Goal: Task Accomplishment & Management: Use online tool/utility

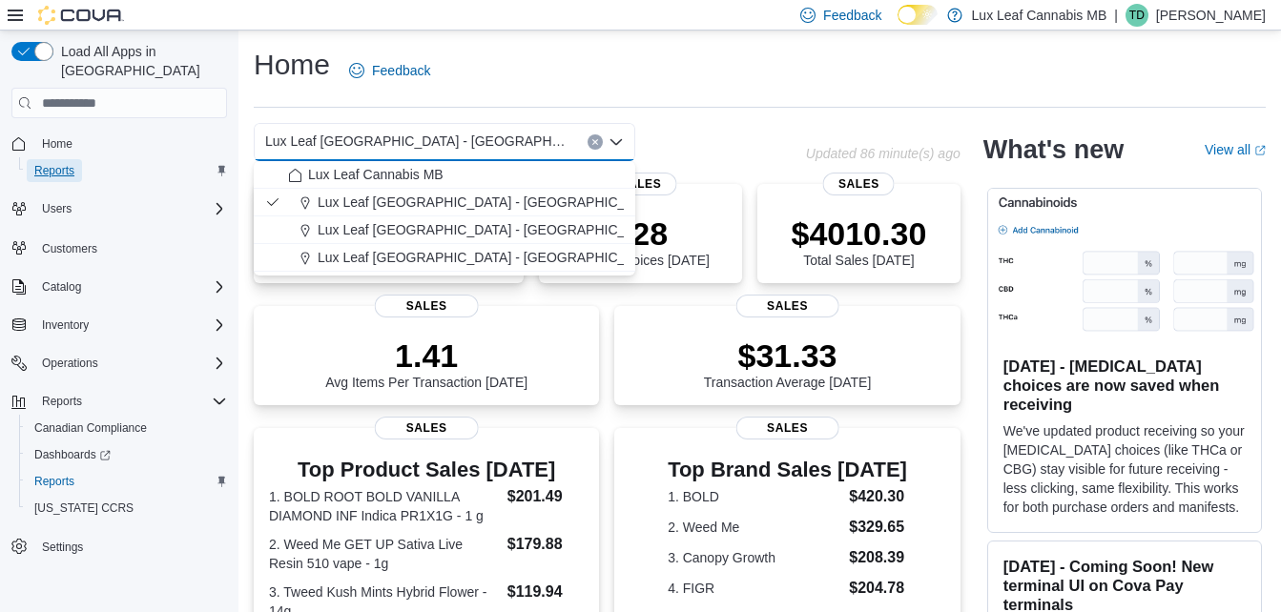
click at [62, 163] on span "Reports" at bounding box center [54, 170] width 40 height 15
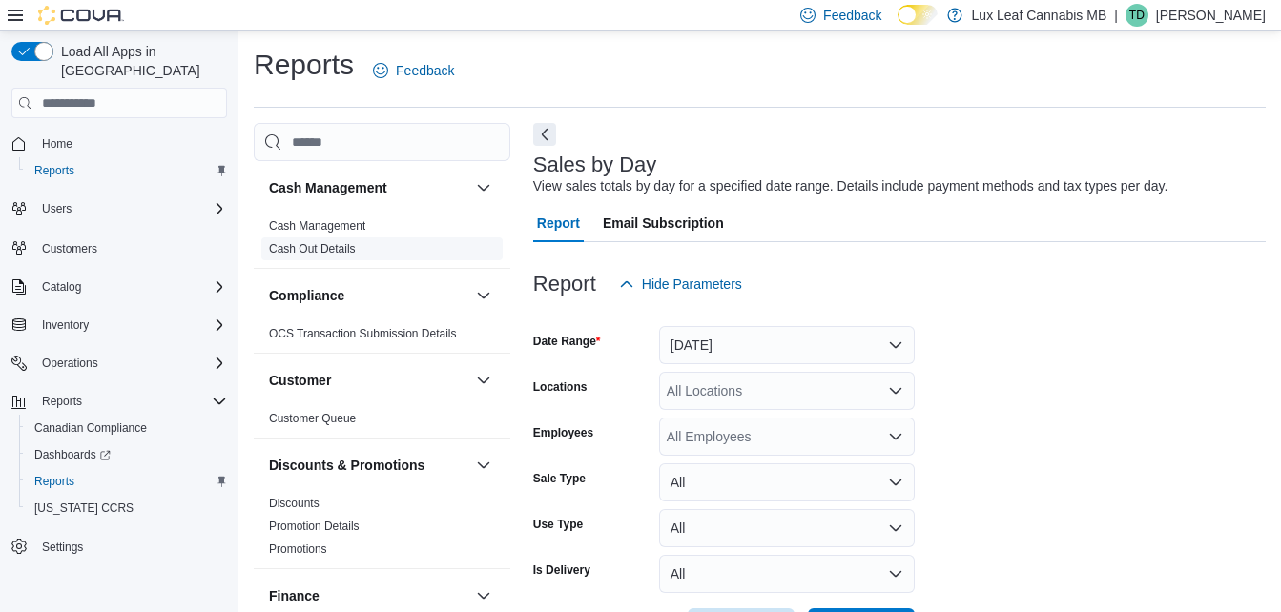
click at [335, 248] on link "Cash Out Details" at bounding box center [312, 248] width 87 height 13
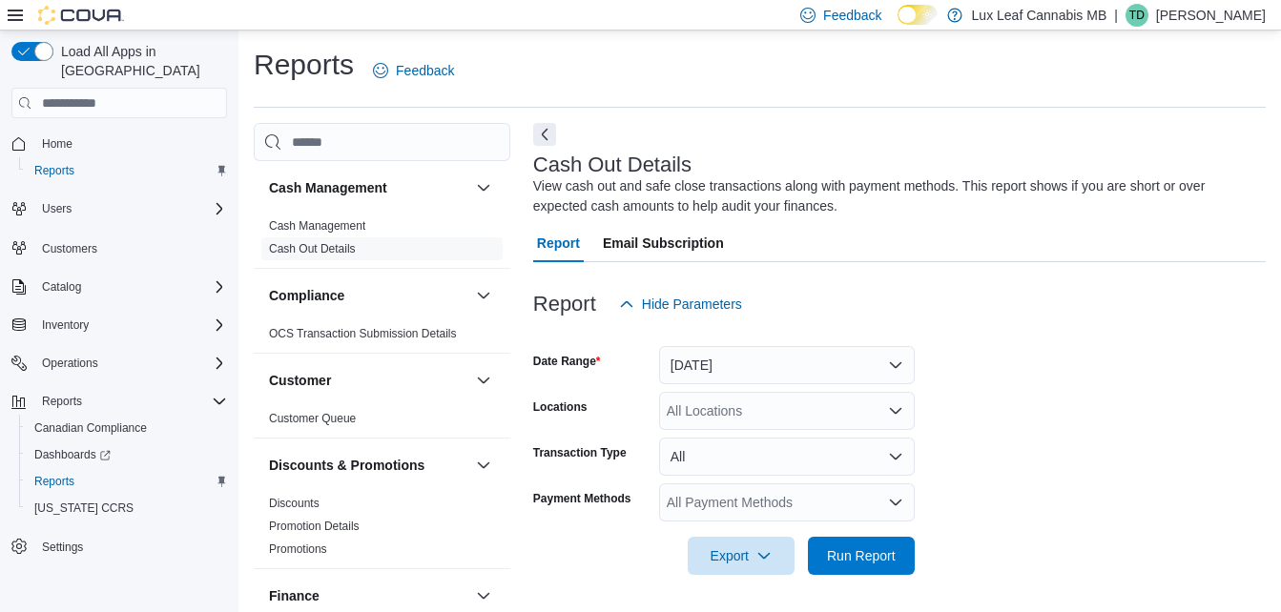
scroll to position [24, 0]
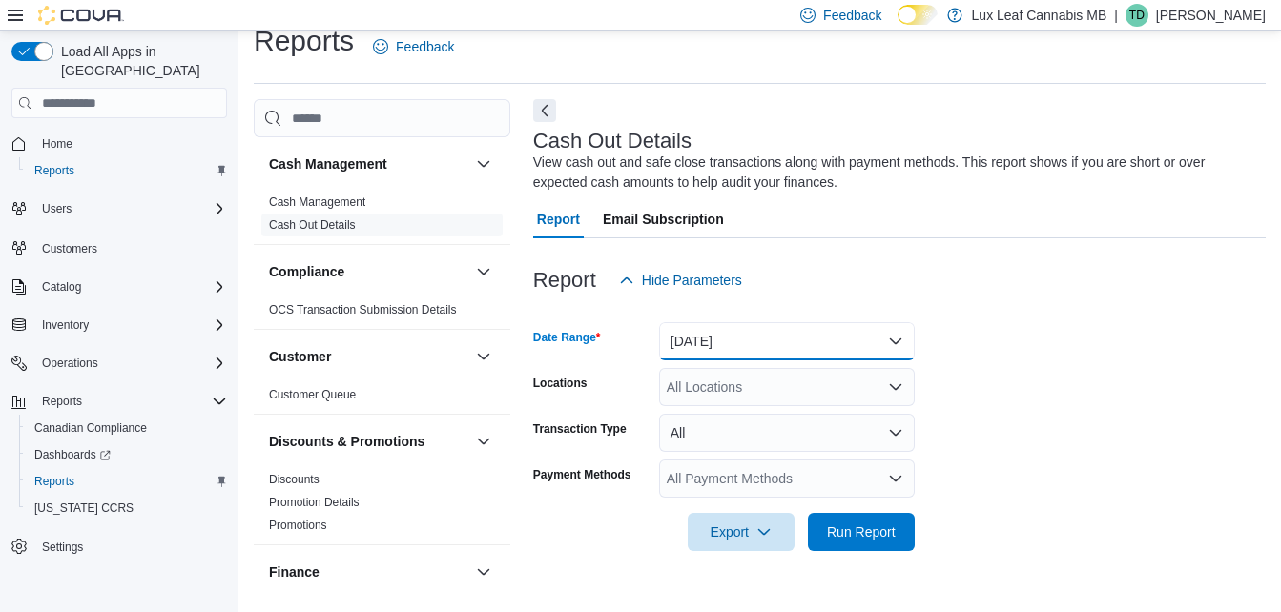
click at [727, 349] on button "[DATE]" at bounding box center [787, 341] width 256 height 38
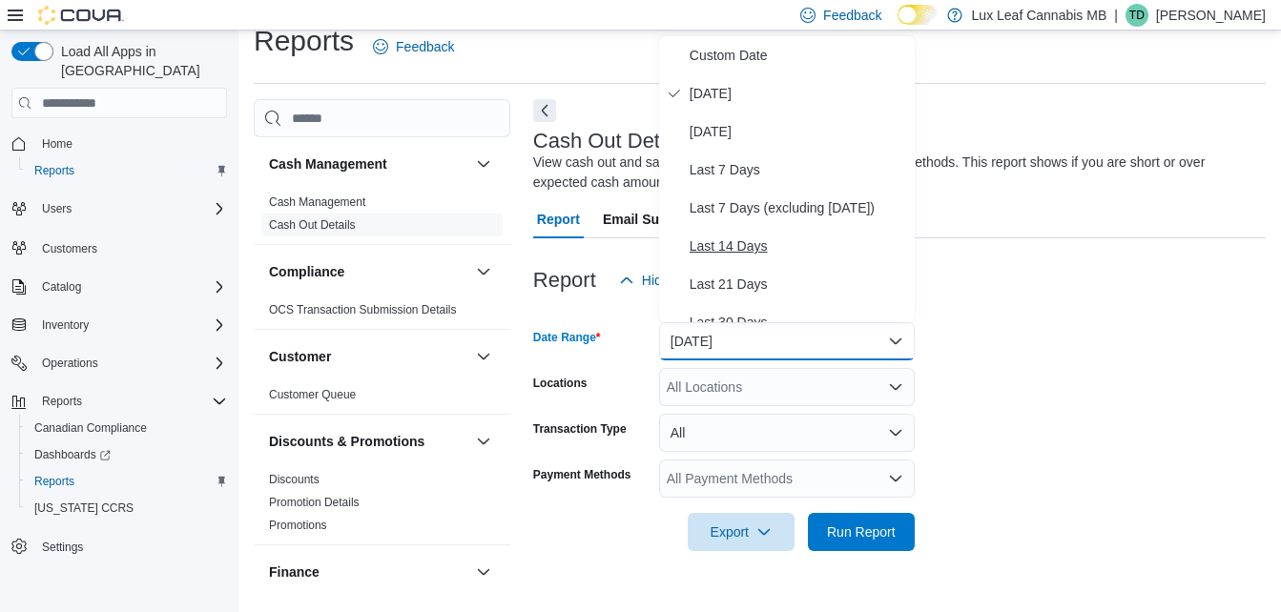
scroll to position [95, 0]
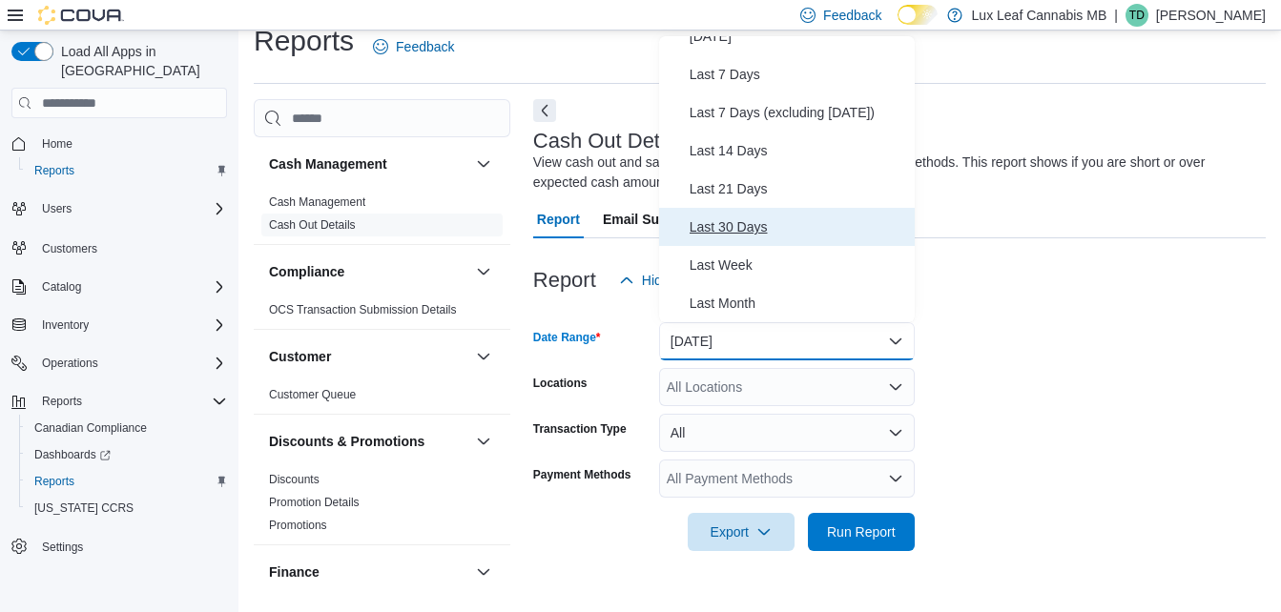
click at [765, 233] on span "Last 30 Days" at bounding box center [797, 226] width 217 height 23
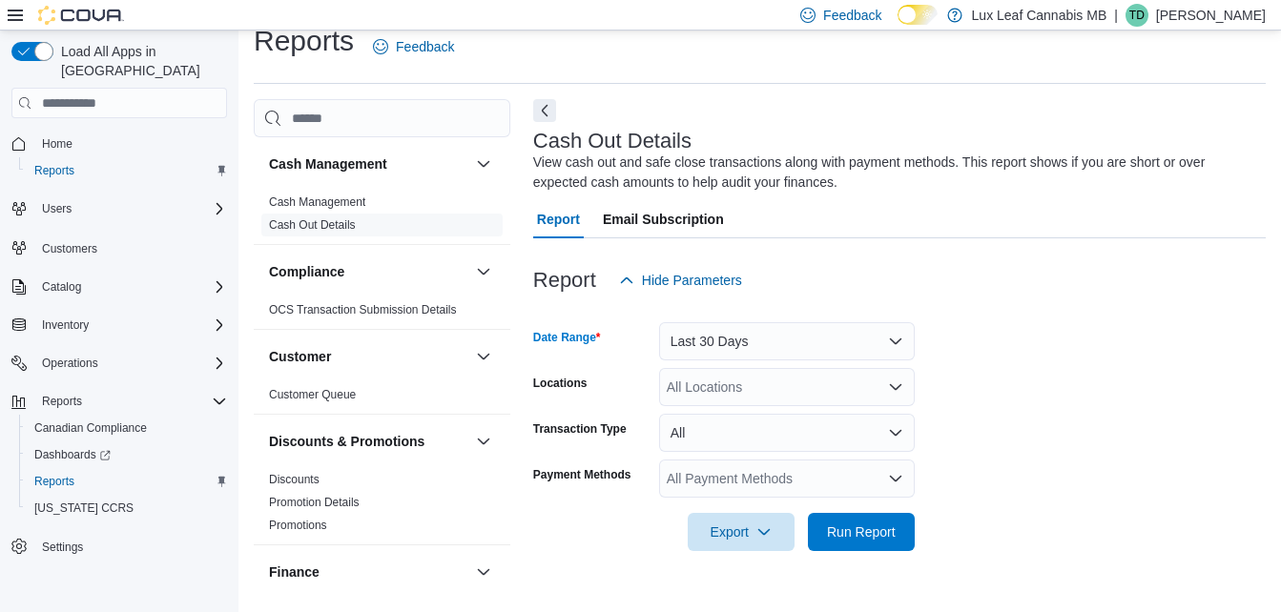
click at [728, 397] on div "All Locations" at bounding box center [787, 387] width 256 height 38
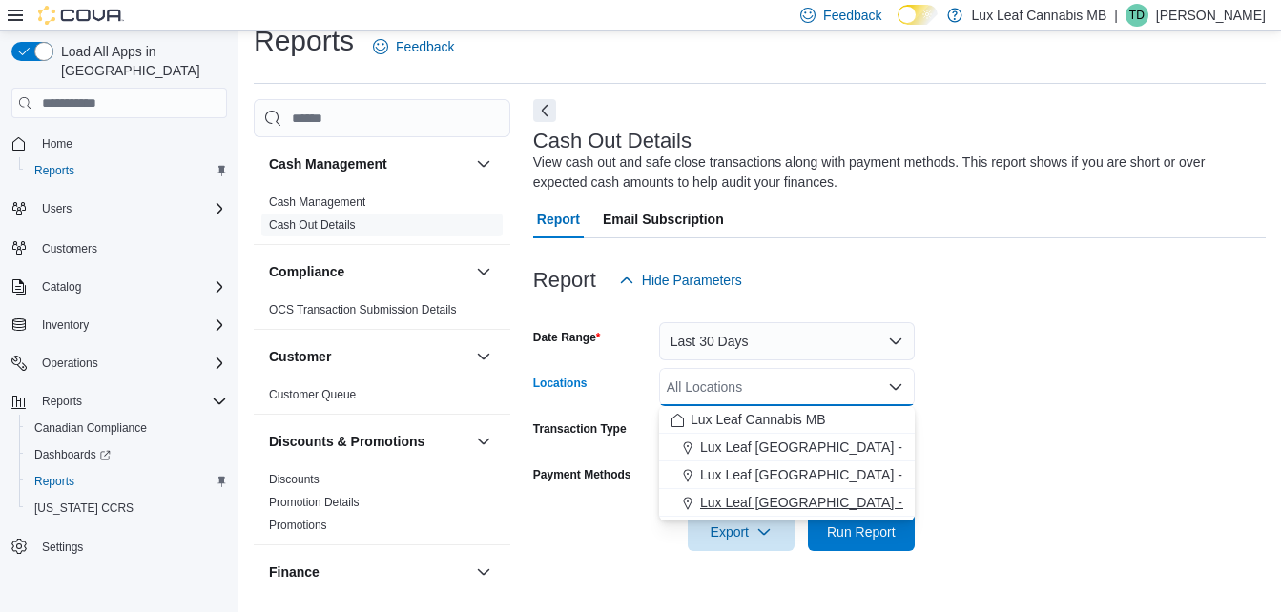
click at [813, 492] on button "Lux Leaf [GEOGRAPHIC_DATA] - [GEOGRAPHIC_DATA][PERSON_NAME]" at bounding box center [787, 503] width 256 height 28
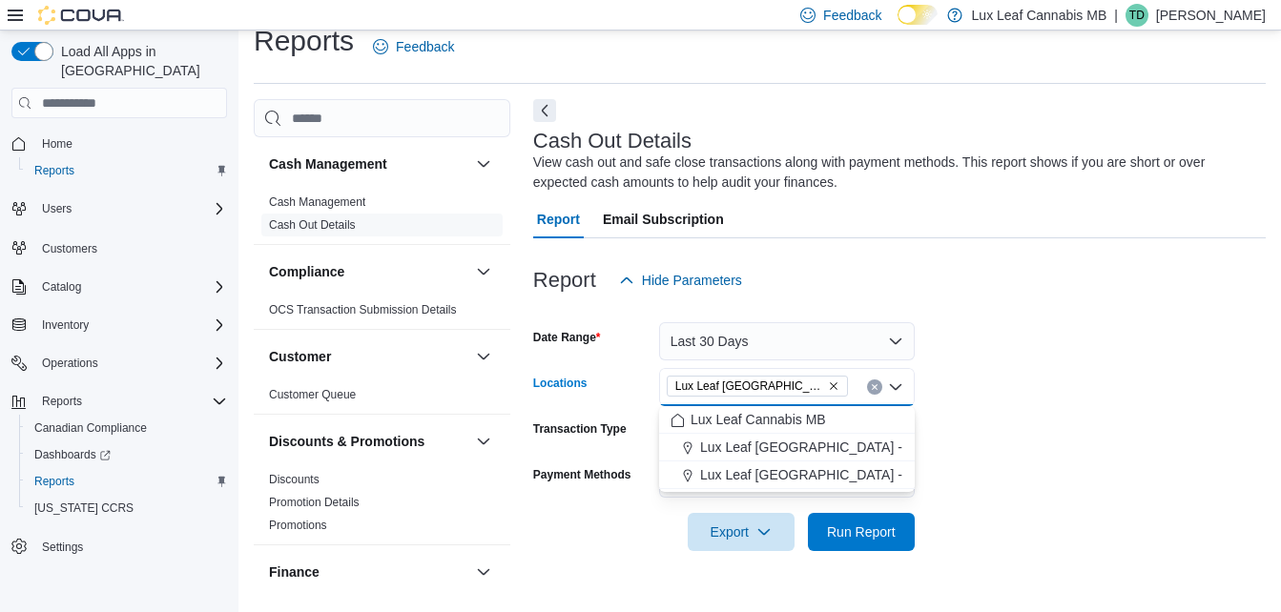
click at [1034, 364] on form "Date Range Last 30 Days Locations Lux Leaf [GEOGRAPHIC_DATA] - [GEOGRAPHIC_DATA…" at bounding box center [899, 425] width 732 height 252
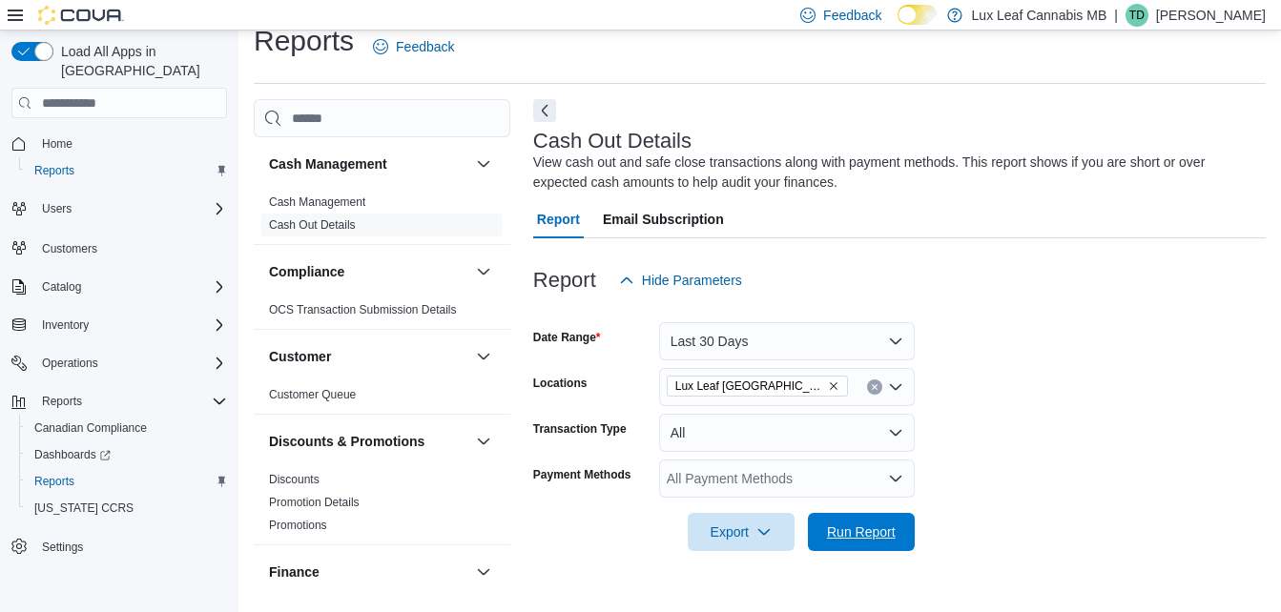
click at [857, 523] on span "Run Report" at bounding box center [861, 532] width 69 height 19
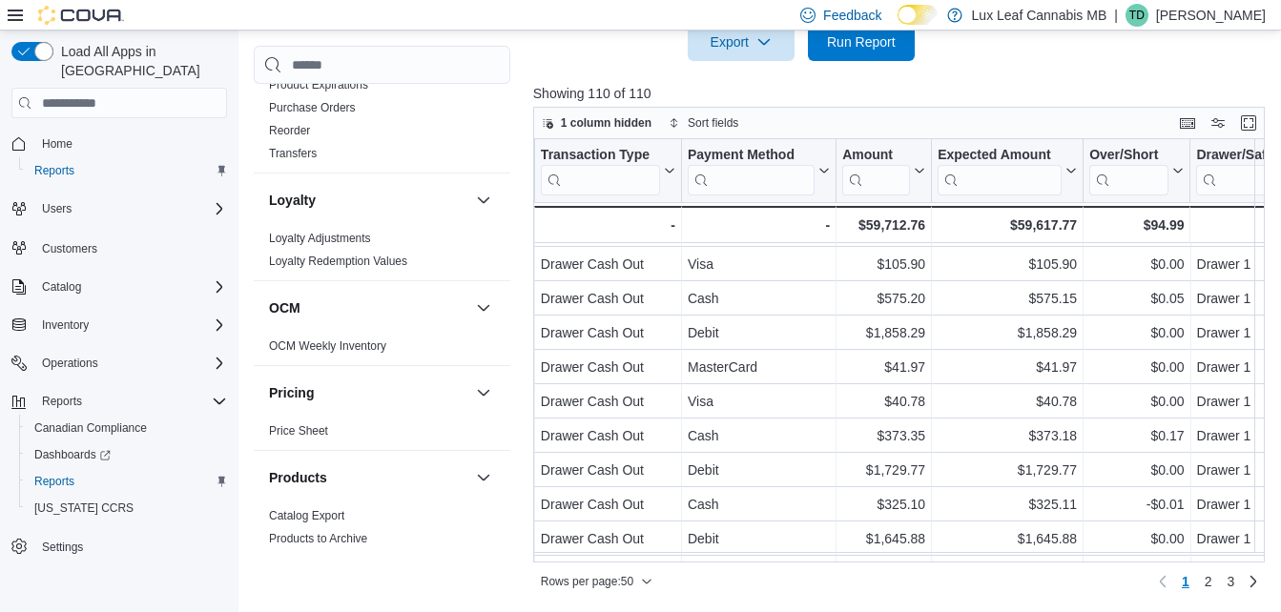
scroll to position [1406, 346]
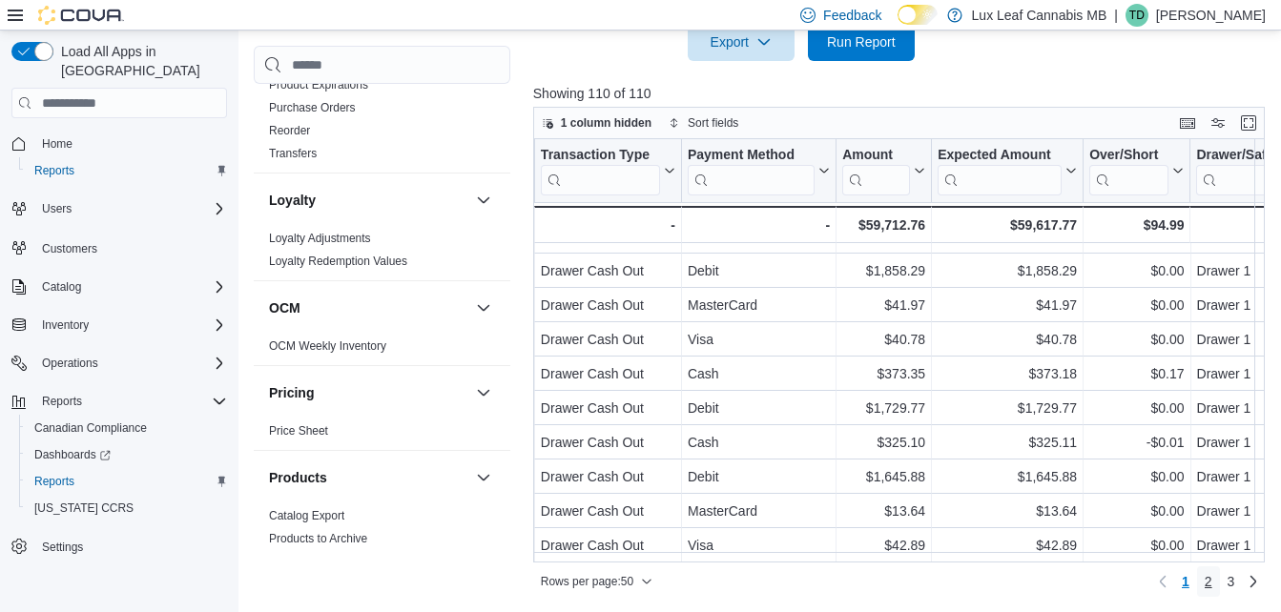
click at [1212, 575] on span "2" at bounding box center [1208, 581] width 8 height 19
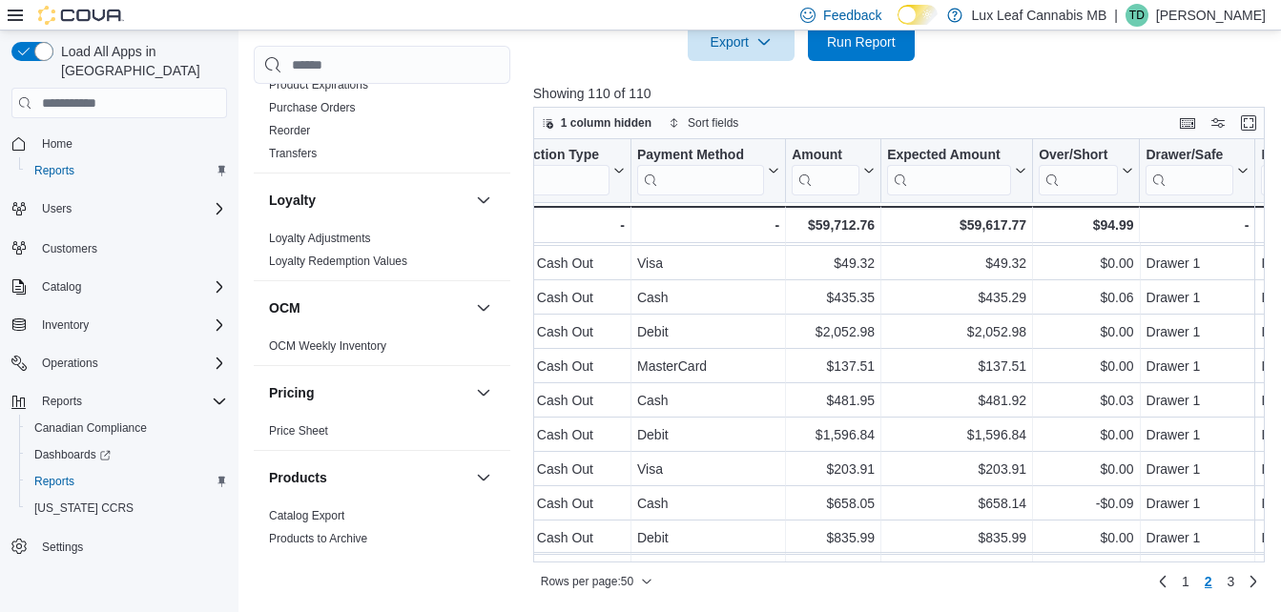
scroll to position [1406, 397]
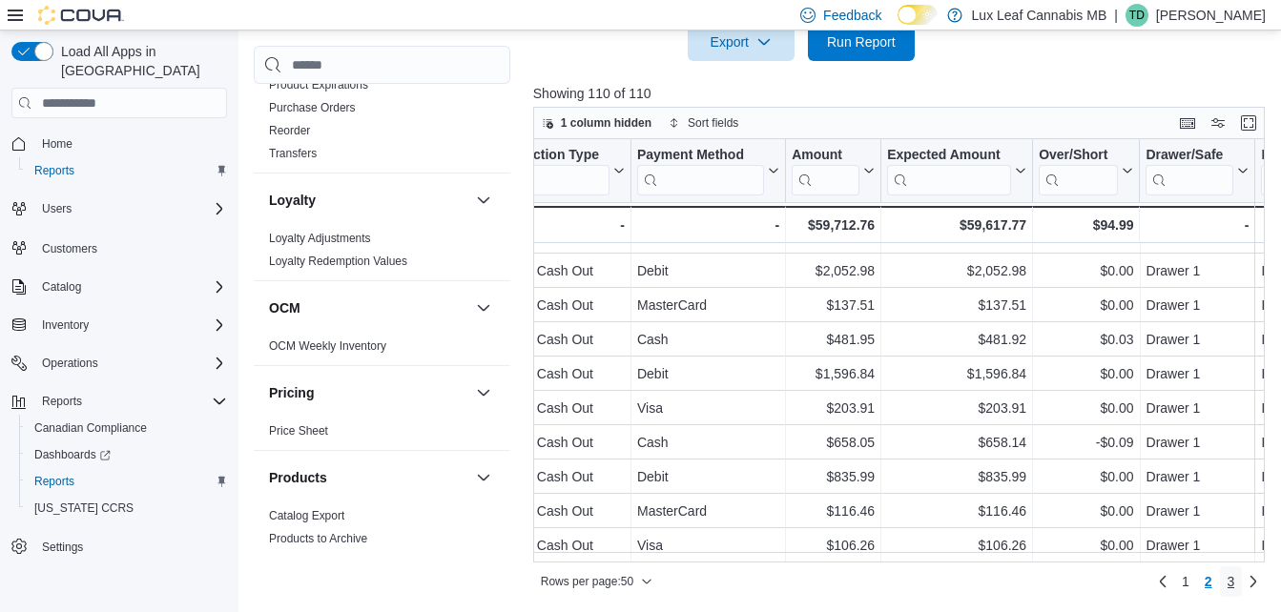
click at [1235, 582] on span "3" at bounding box center [1231, 581] width 8 height 19
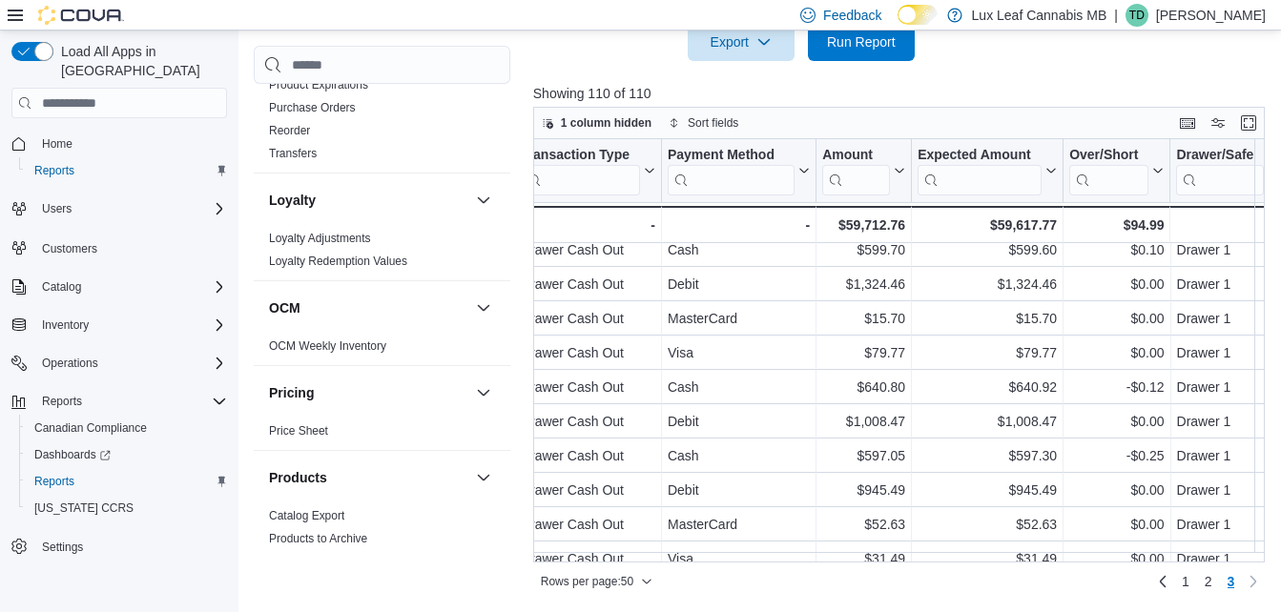
scroll to position [0, 366]
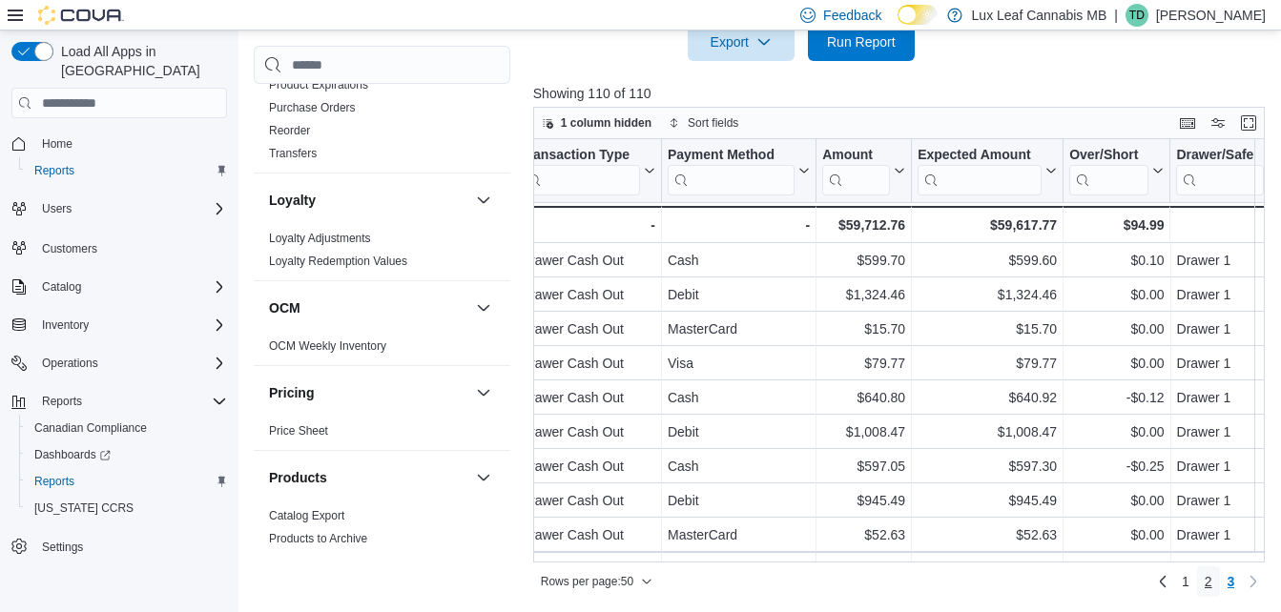
click at [1212, 577] on span "2" at bounding box center [1208, 581] width 8 height 19
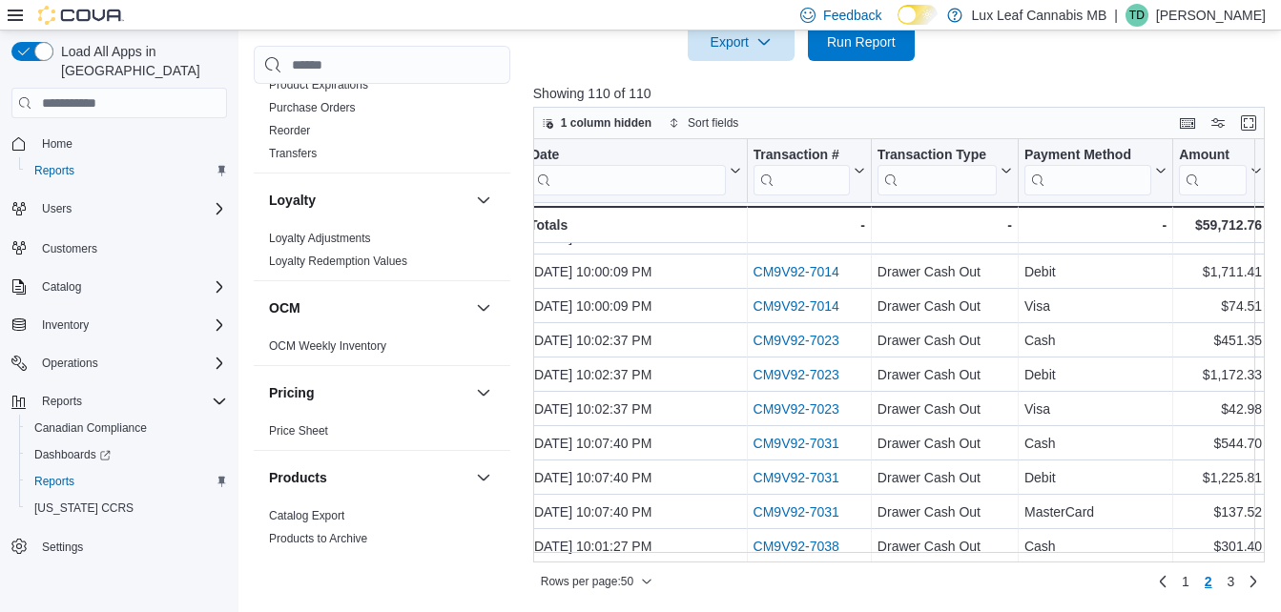
scroll to position [572, 0]
